Goal: Task Accomplishment & Management: Manage account settings

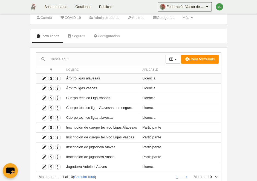
scroll to position [28, 0]
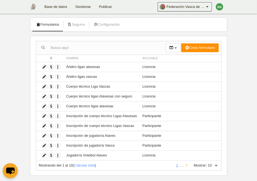
click at [186, 164] on icon at bounding box center [186, 166] width 1 height 4
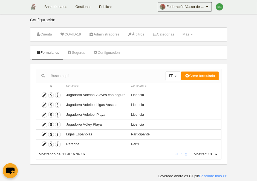
scroll to position [0, 0]
click at [51, 95] on span "button" at bounding box center [50, 95] width 5 height 5
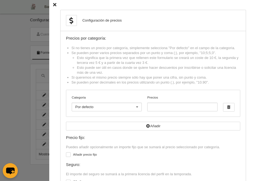
click at [55, 6] on icon at bounding box center [54, 5] width 3 height 4
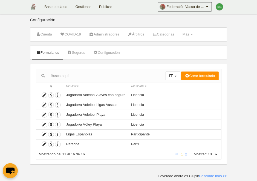
click at [181, 154] on link "1" at bounding box center [182, 154] width 4 height 4
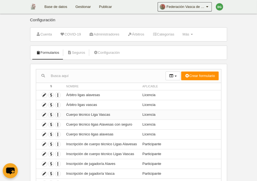
scroll to position [28, 0]
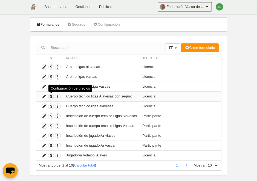
click at [51, 97] on span "button" at bounding box center [50, 96] width 5 height 5
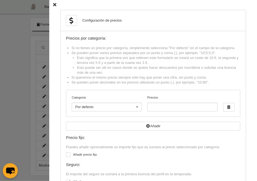
scroll to position [0, 0]
click at [54, 5] on icon at bounding box center [54, 5] width 3 height 4
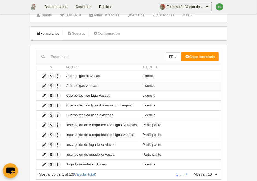
scroll to position [28, 0]
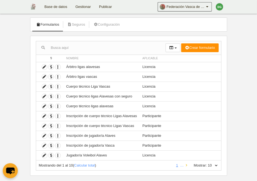
click at [186, 164] on link at bounding box center [187, 166] width 4 height 4
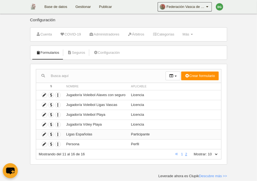
scroll to position [0, 0]
click at [53, 95] on span "button" at bounding box center [50, 95] width 5 height 5
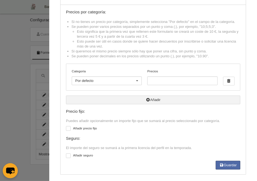
scroll to position [30, 0]
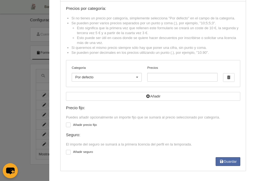
click at [68, 154] on div at bounding box center [68, 152] width 5 height 5
click at [68, 154] on input "checkbox" at bounding box center [68, 154] width 4 height 4
checkbox input "true"
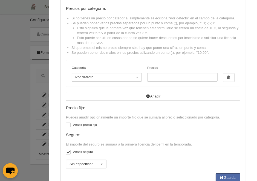
scroll to position [46, 0]
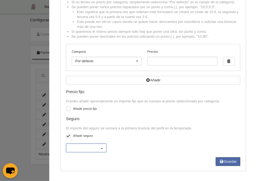
click at [102, 147] on div at bounding box center [101, 148] width 9 height 9
click at [99, 141] on span "Seguro federacion vasca" at bounding box center [89, 139] width 39 height 4
click at [226, 164] on button "Guardar" at bounding box center [228, 162] width 25 height 9
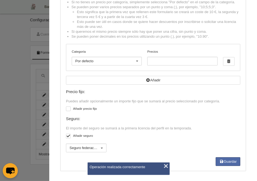
click at [166, 168] on button "×" at bounding box center [166, 166] width 8 height 8
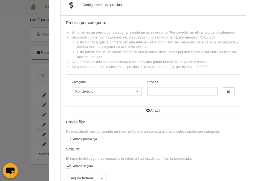
scroll to position [0, 0]
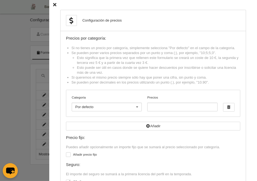
click at [54, 4] on icon at bounding box center [54, 5] width 3 height 4
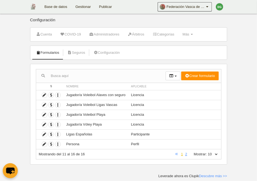
click at [181, 155] on link "1" at bounding box center [182, 154] width 4 height 4
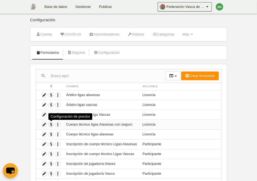
click at [49, 124] on span "button" at bounding box center [50, 124] width 5 height 5
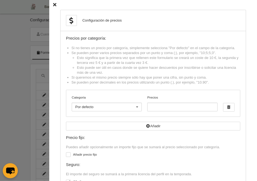
click at [54, 3] on icon at bounding box center [54, 5] width 3 height 4
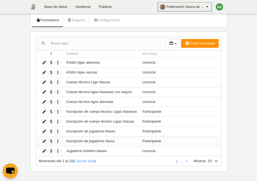
scroll to position [36, 0]
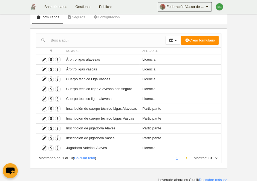
click at [186, 158] on icon at bounding box center [186, 159] width 1 height 4
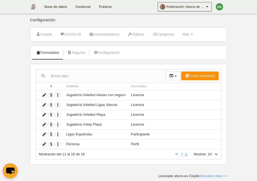
scroll to position [0, 0]
click at [53, 7] on link "Base de datos" at bounding box center [55, 7] width 31 height 14
